Goal: Task Accomplishment & Management: Use online tool/utility

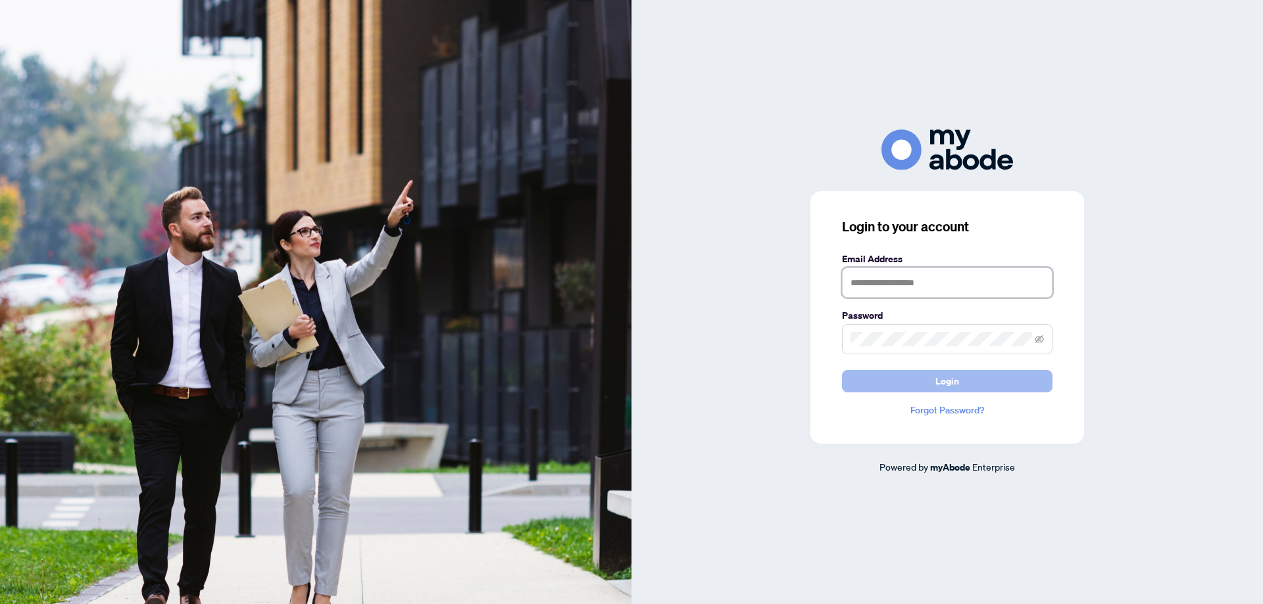
type input "**********"
click at [1036, 373] on button "Login" at bounding box center [947, 381] width 210 height 22
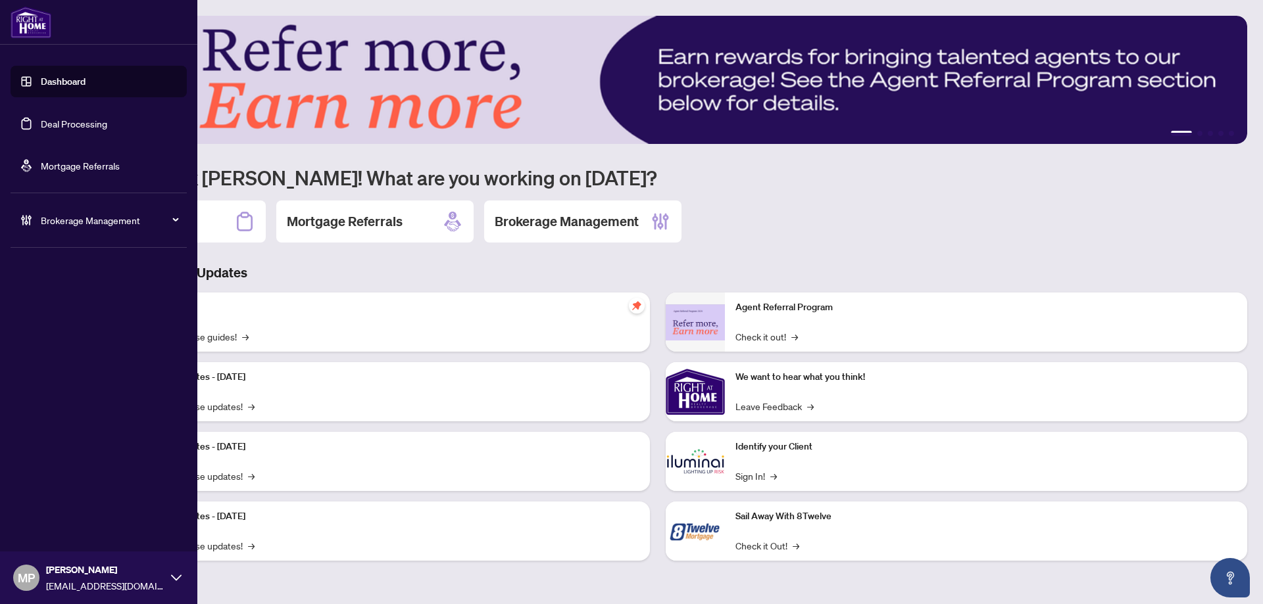
click at [107, 128] on link "Deal Processing" at bounding box center [74, 124] width 66 height 12
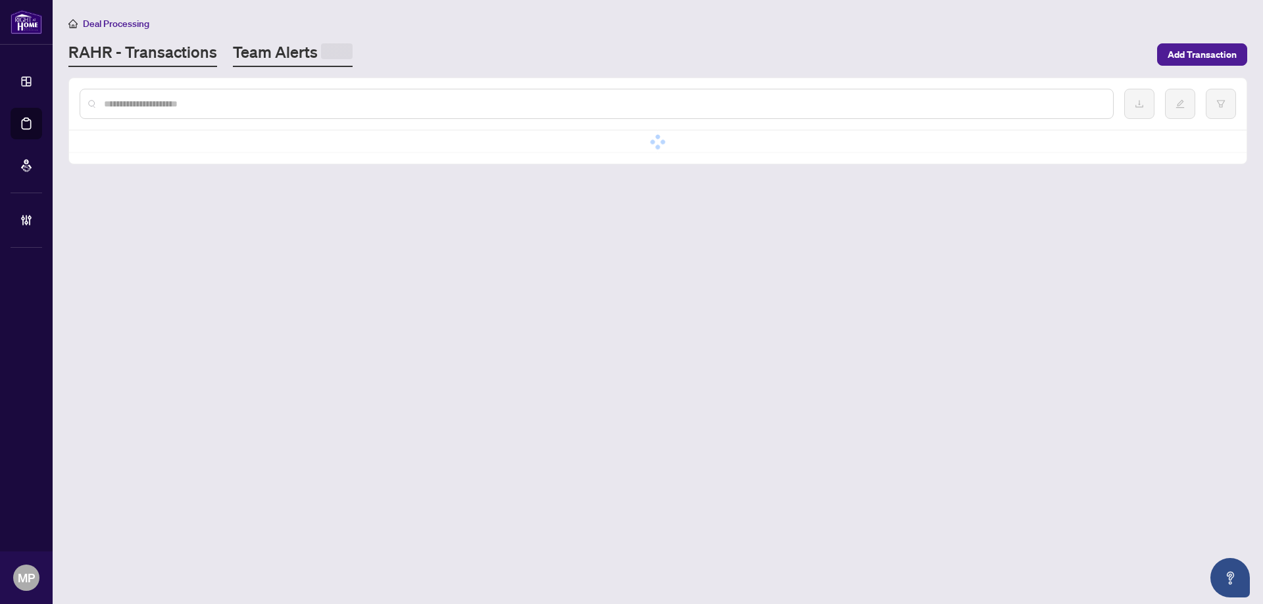
click at [256, 51] on link "Team Alerts" at bounding box center [293, 54] width 120 height 26
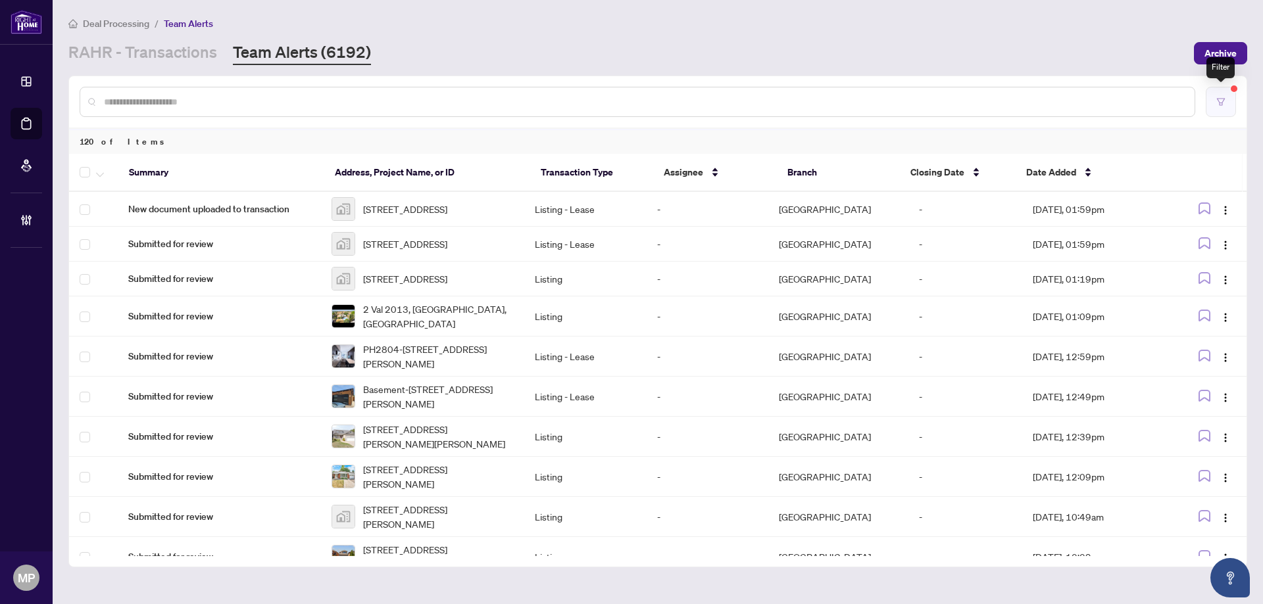
click at [1227, 101] on button "button" at bounding box center [1220, 102] width 30 height 30
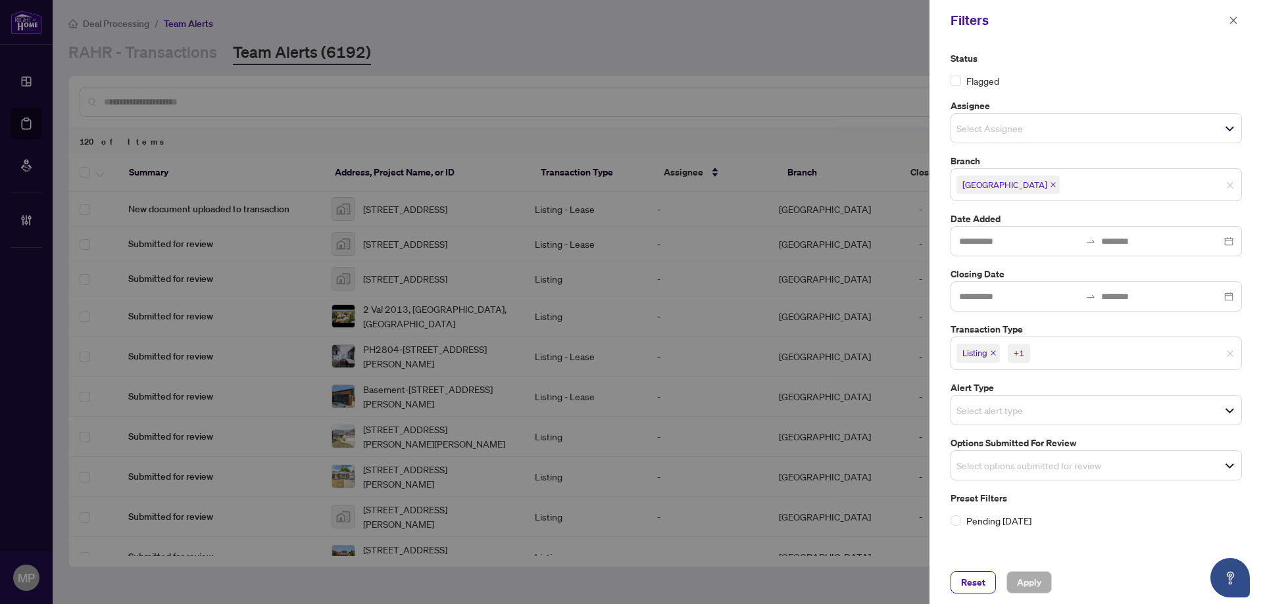
click at [1069, 353] on input "search" at bounding box center [1078, 353] width 92 height 16
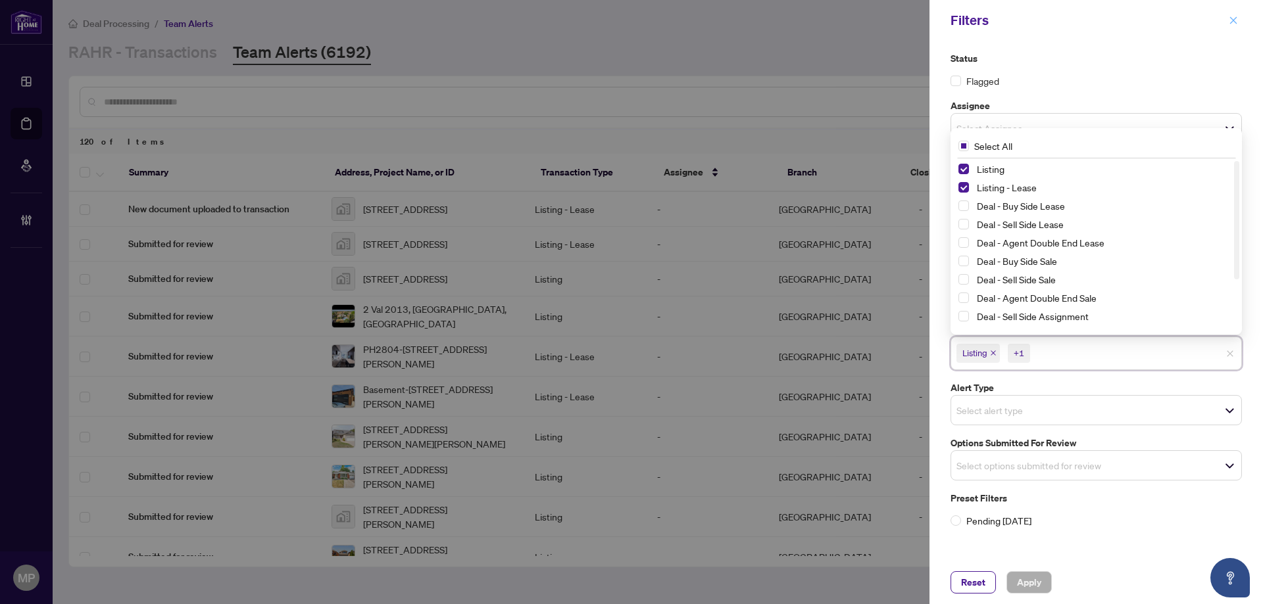
click at [1237, 20] on icon "close" at bounding box center [1232, 20] width 9 height 9
